Goal: Go to known website: Access a specific website the user already knows

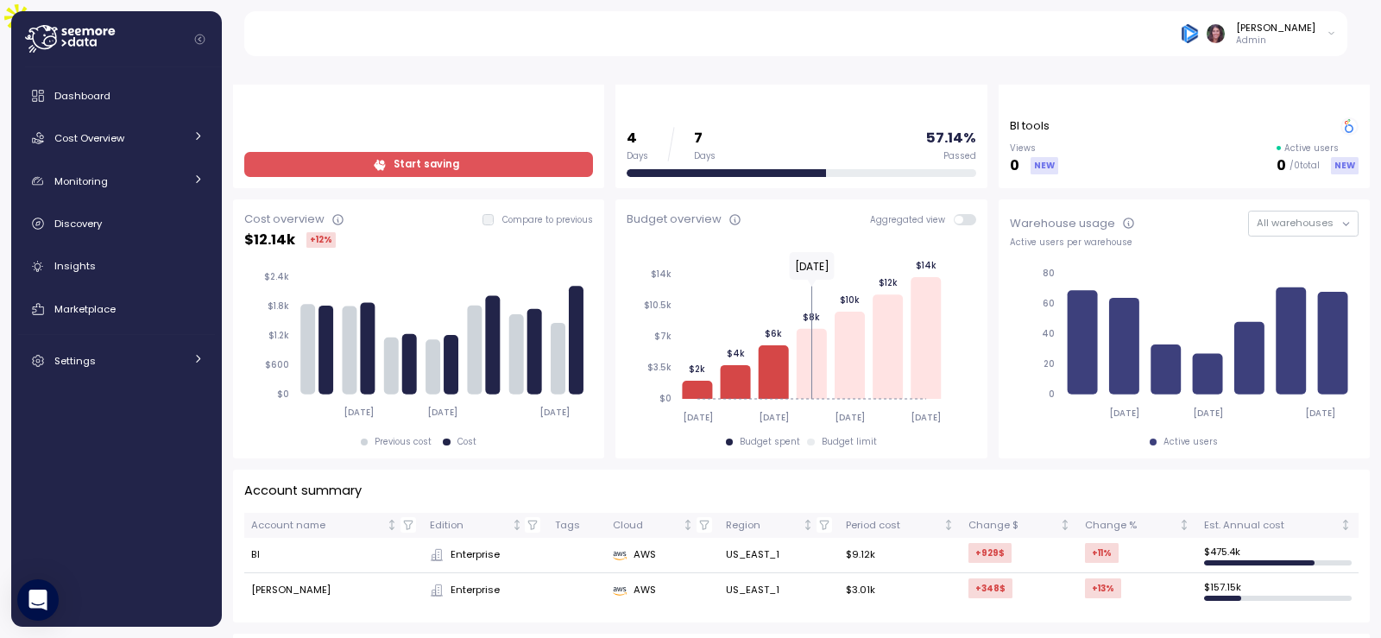
scroll to position [173, 0]
